Goal: Task Accomplishment & Management: Manage account settings

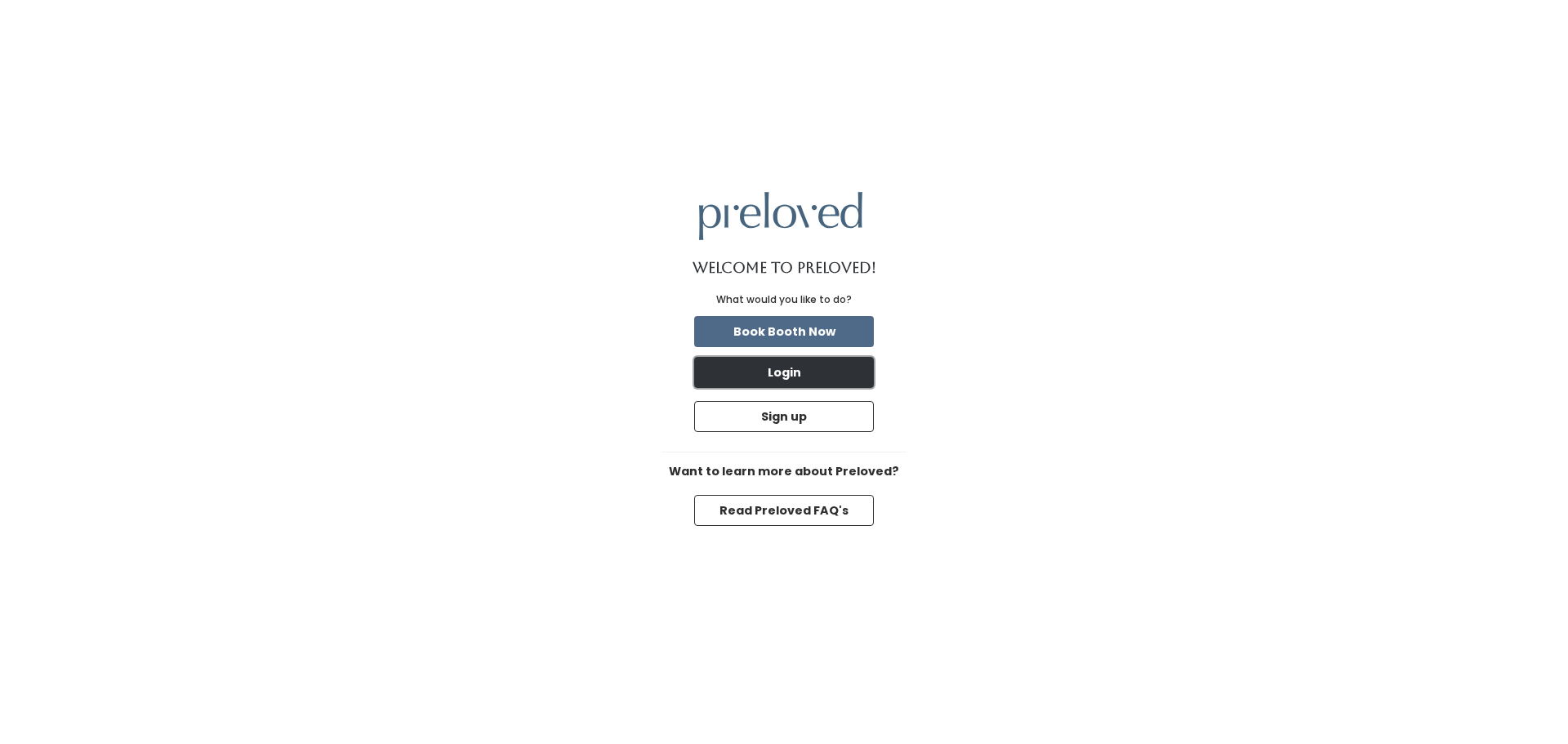
click at [778, 380] on button "Login" at bounding box center [784, 372] width 180 height 31
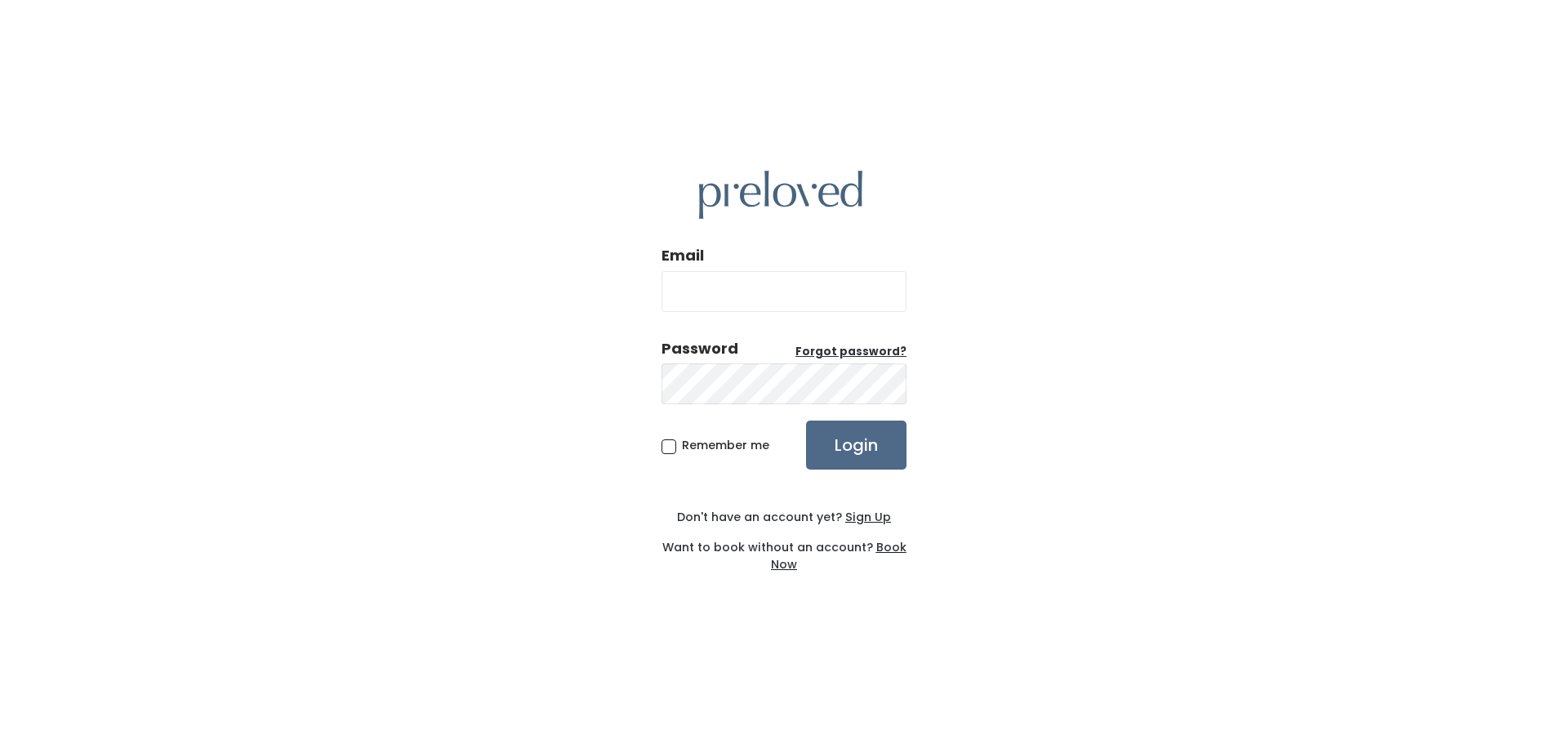
type input "chrisreed300S@gmail.com"
click at [682, 447] on span "Remember me" at bounding box center [725, 445] width 87 height 16
click at [682, 447] on input "Remember me" at bounding box center [687, 443] width 11 height 11
checkbox input "true"
click at [867, 451] on input "Login" at bounding box center [856, 445] width 101 height 49
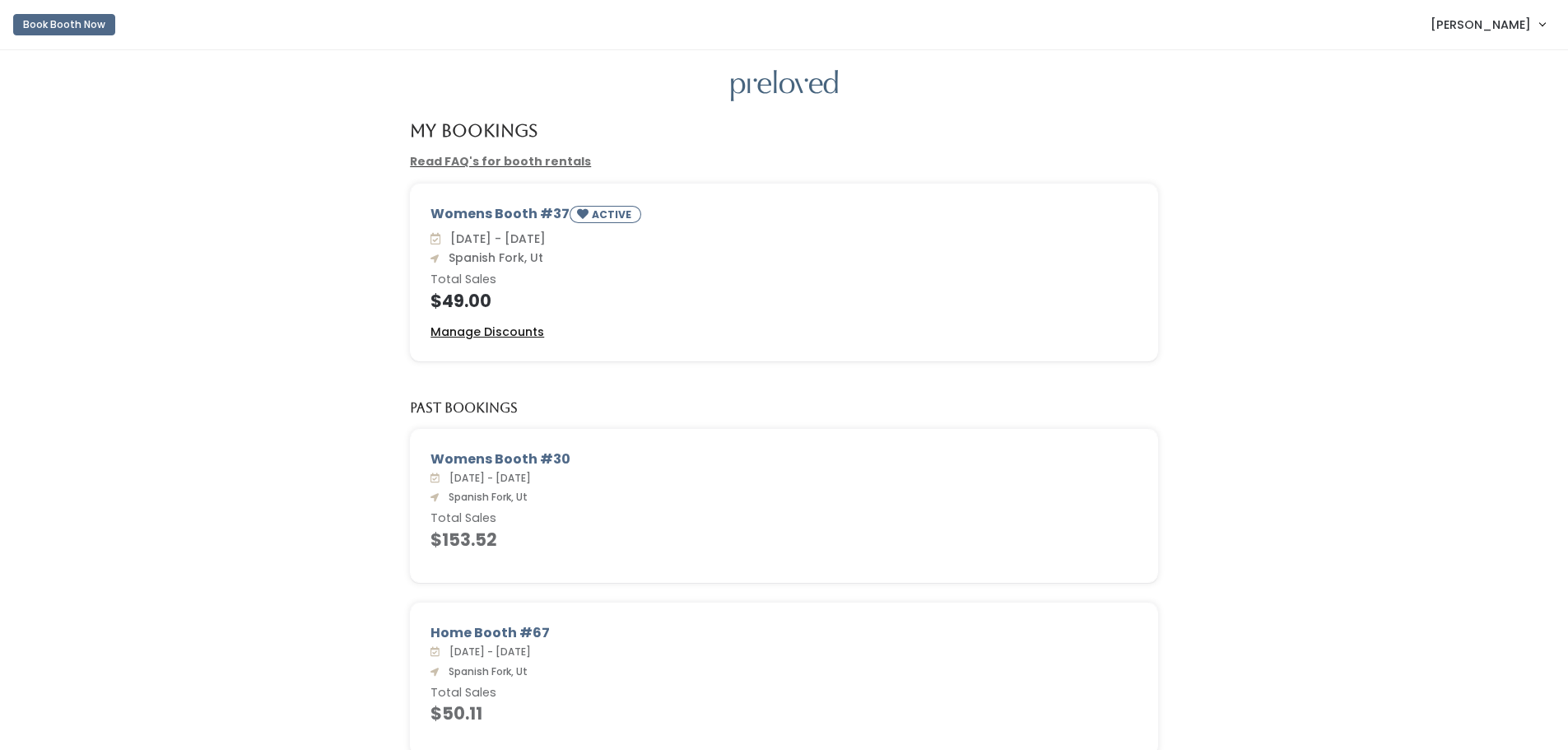
click at [522, 336] on u "Manage Discounts" at bounding box center [487, 332] width 113 height 16
